Goal: Task Accomplishment & Management: Use online tool/utility

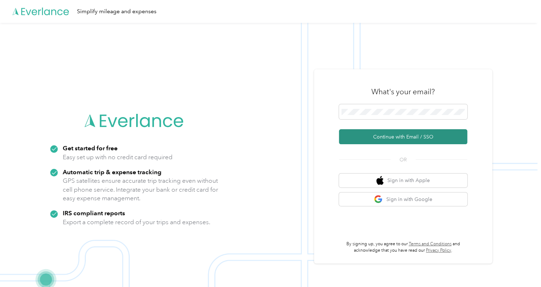
click at [381, 135] on button "Continue with Email / SSO" at bounding box center [403, 136] width 128 height 15
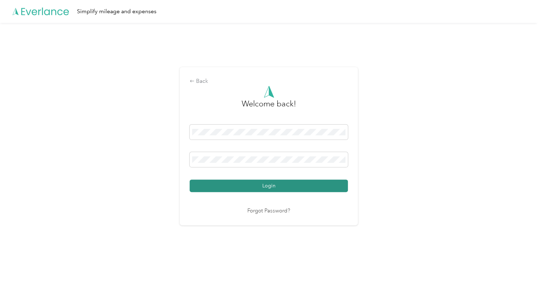
click at [289, 185] on button "Login" at bounding box center [269, 185] width 158 height 12
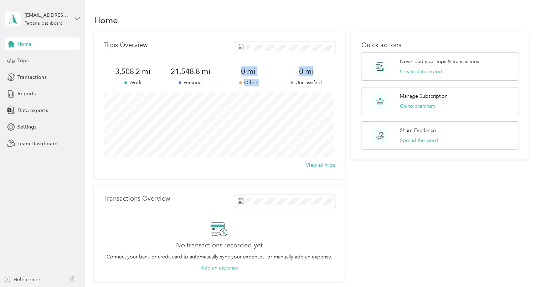
drag, startPoint x: 286, startPoint y: 78, endPoint x: 146, endPoint y: 71, distance: 139.5
click at [146, 71] on div "3,508.2 mi Work 21,548.8 mi Personal 0 mi Other 0 mi Unclassified" at bounding box center [219, 76] width 231 height 20
click at [31, 96] on span "Reports" at bounding box center [26, 93] width 18 height 7
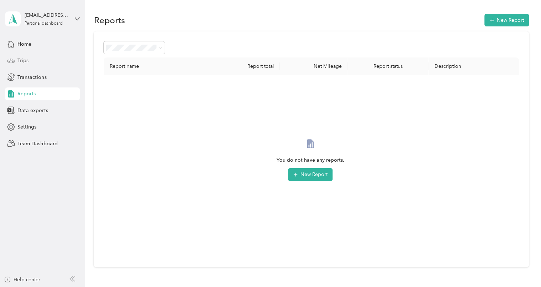
click at [27, 61] on span "Trips" at bounding box center [22, 60] width 11 height 7
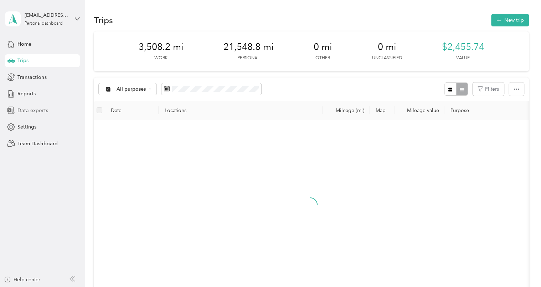
click at [32, 112] on span "Data exports" at bounding box center [32, 110] width 30 height 7
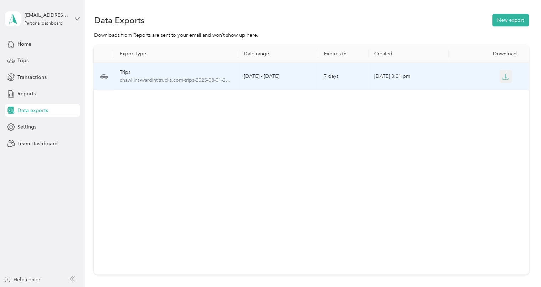
click at [505, 75] on icon "button" at bounding box center [505, 76] width 6 height 6
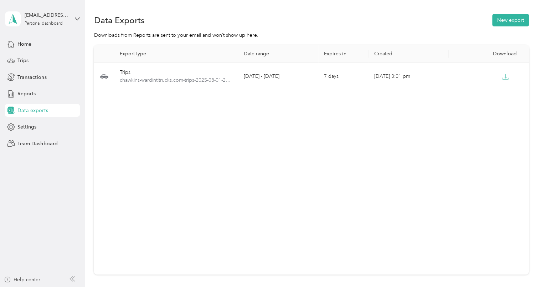
click at [436, 120] on div "Export type Date range Expires in Created Download Trips chawkins-wardintltruck…" at bounding box center [311, 159] width 435 height 229
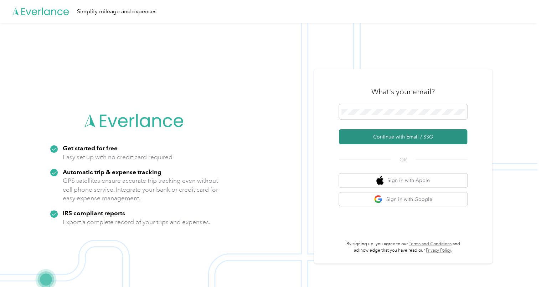
click at [381, 134] on button "Continue with Email / SSO" at bounding box center [403, 136] width 128 height 15
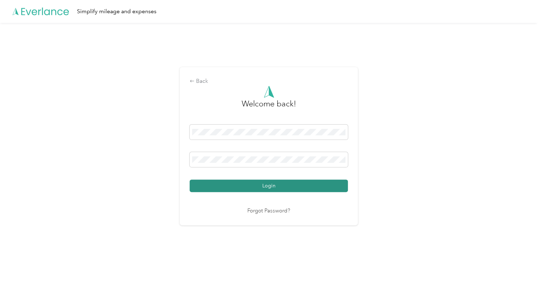
click at [306, 186] on button "Login" at bounding box center [269, 185] width 158 height 12
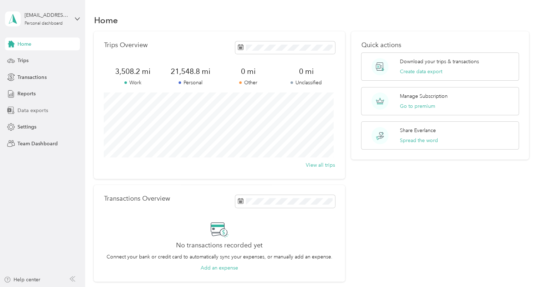
click at [28, 105] on div "Data exports" at bounding box center [42, 110] width 75 height 13
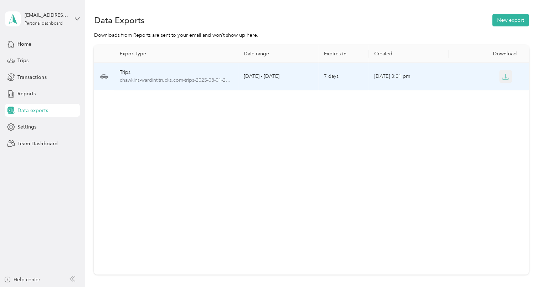
click at [502, 79] on icon "button" at bounding box center [505, 76] width 6 height 6
click at [499, 74] on button "button" at bounding box center [505, 76] width 13 height 13
